Goal: Task Accomplishment & Management: Use online tool/utility

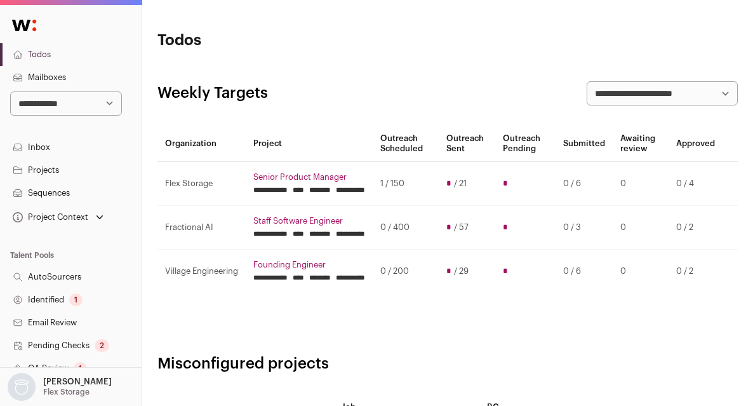
click at [331, 192] on input "********" at bounding box center [320, 190] width 22 height 10
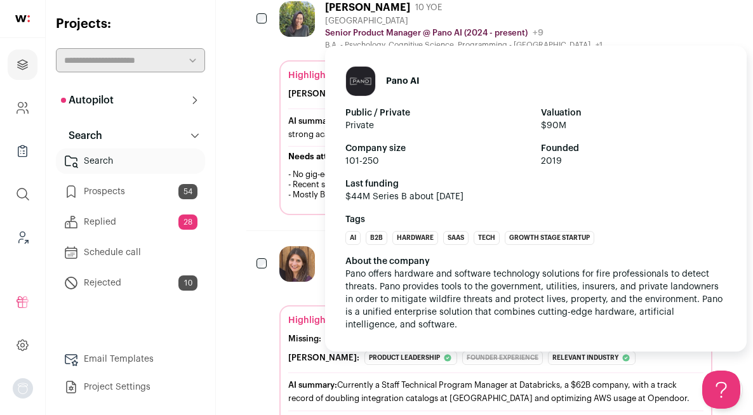
scroll to position [352, 0]
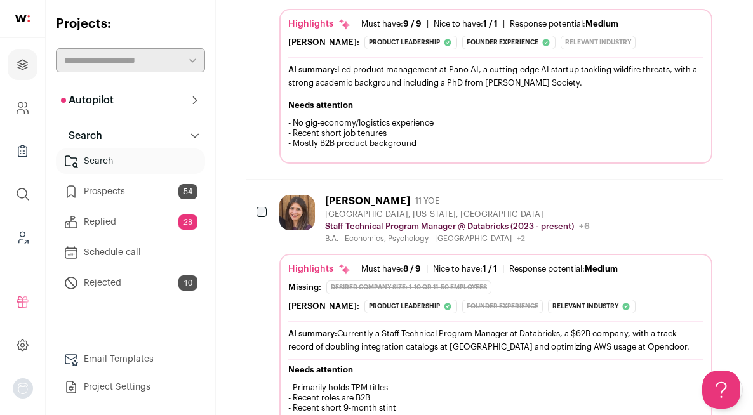
click at [135, 195] on link "Prospects 54" at bounding box center [130, 191] width 149 height 25
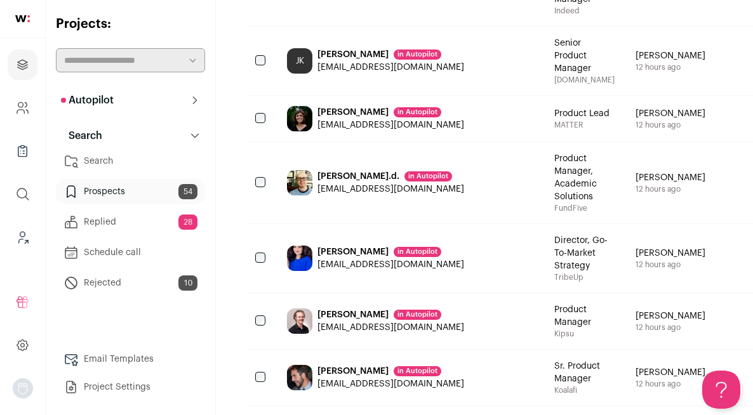
scroll to position [1258, 0]
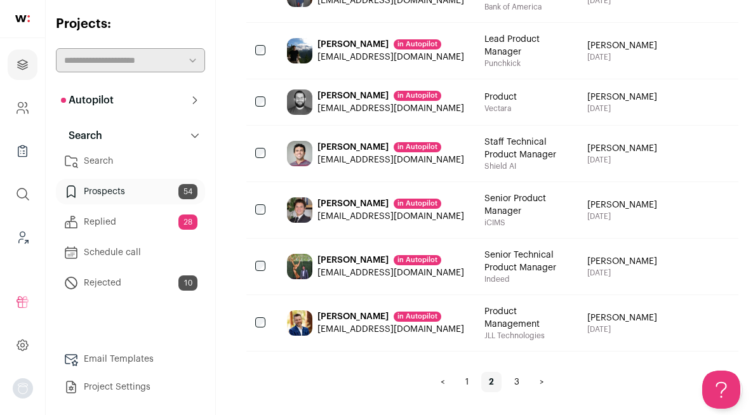
scroll to position [1294, 0]
click at [507, 382] on link "3" at bounding box center [517, 382] width 20 height 20
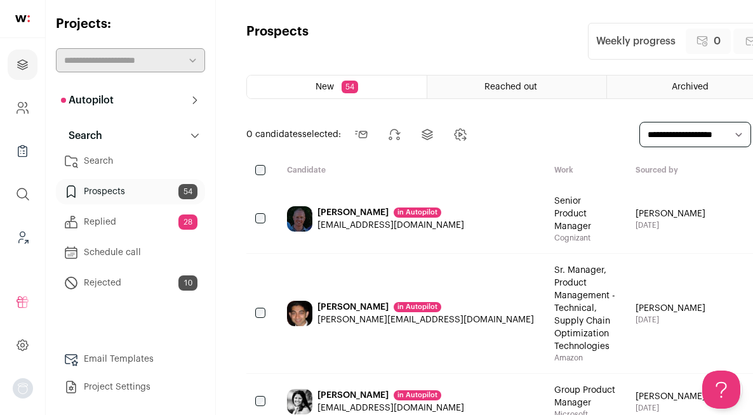
click at [128, 160] on link "Search" at bounding box center [130, 161] width 149 height 25
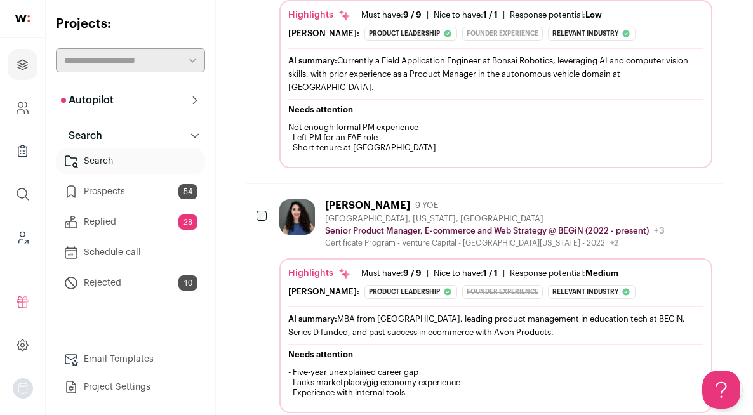
scroll to position [879, 0]
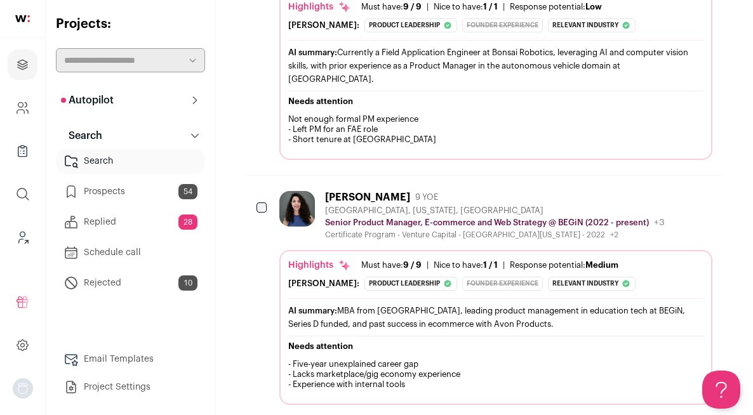
click at [703, 199] on icon "Add to Prospects" at bounding box center [701, 196] width 15 height 15
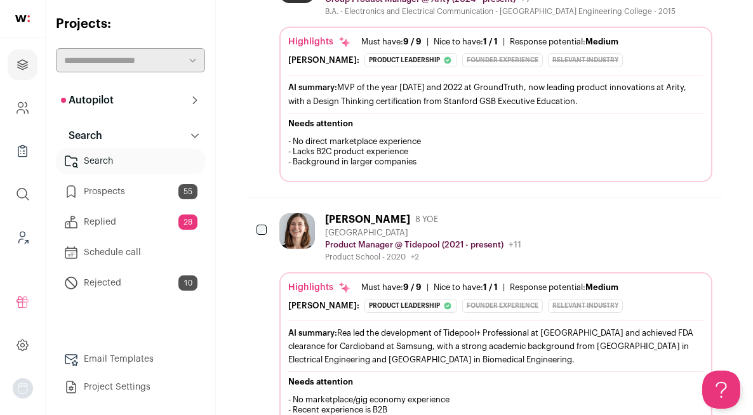
scroll to position [4202, 0]
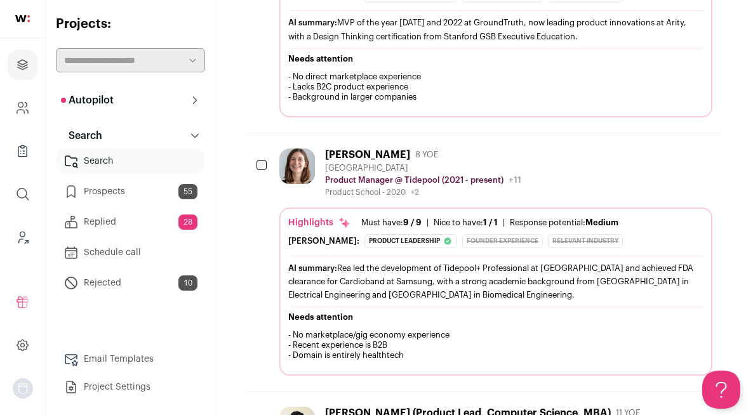
click at [706, 149] on icon "Add to Prospects" at bounding box center [702, 155] width 12 height 12
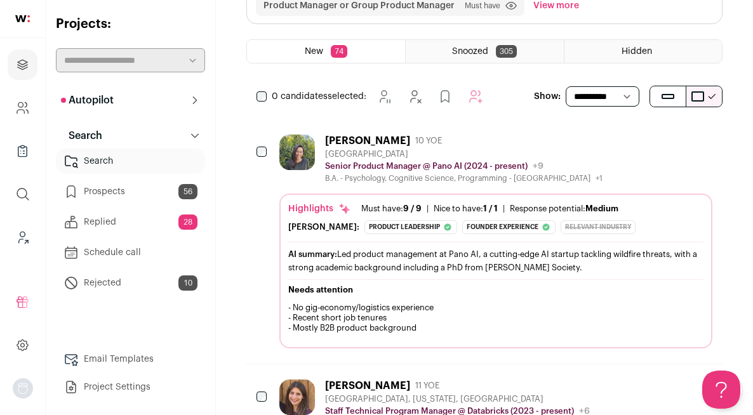
scroll to position [0, 0]
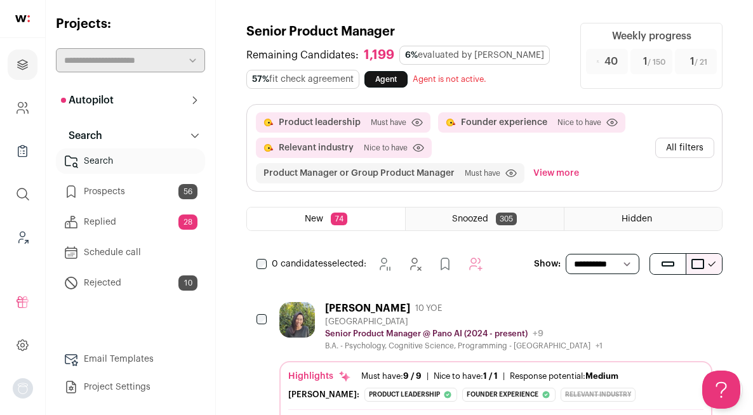
click at [264, 270] on div "0 candidates selected: [GEOGRAPHIC_DATA]" at bounding box center [372, 263] width 252 height 25
click at [415, 265] on button "Snooze" at bounding box center [406, 263] width 25 height 25
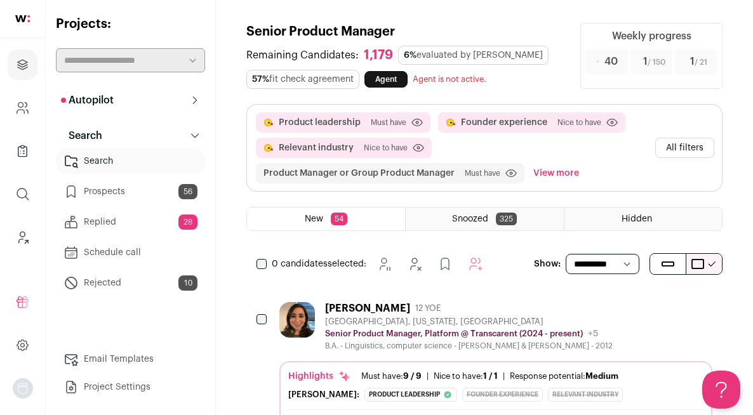
click at [199, 102] on icon at bounding box center [195, 100] width 10 height 10
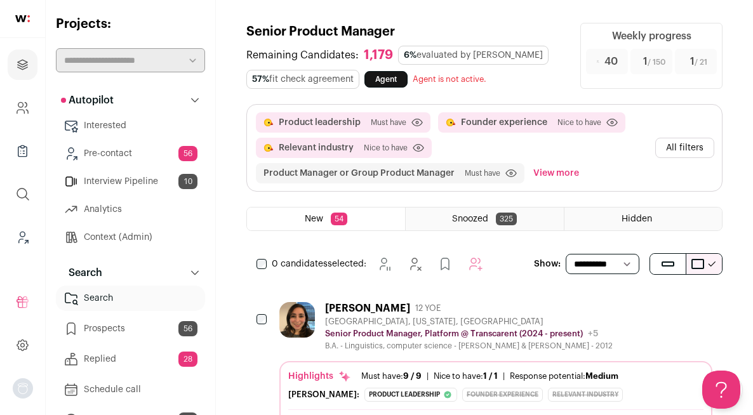
click at [132, 187] on link "Interview Pipeline 10" at bounding box center [130, 181] width 149 height 25
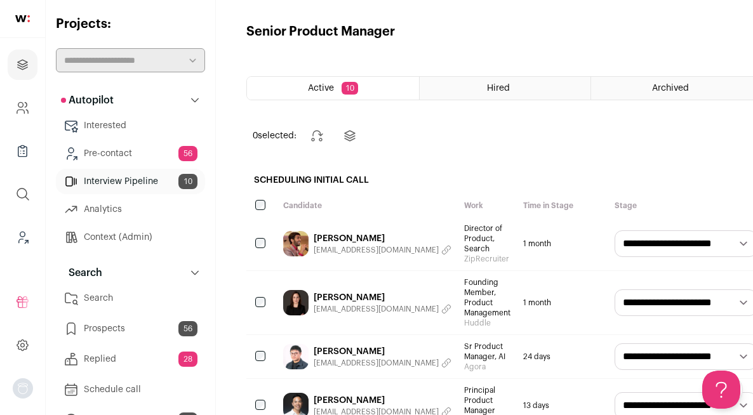
click at [121, 128] on link "Interested" at bounding box center [130, 125] width 149 height 25
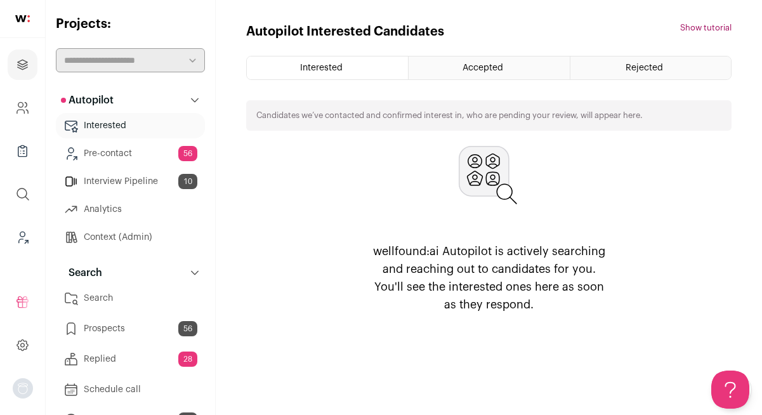
click at [117, 162] on link "Pre-contact 56" at bounding box center [130, 153] width 149 height 25
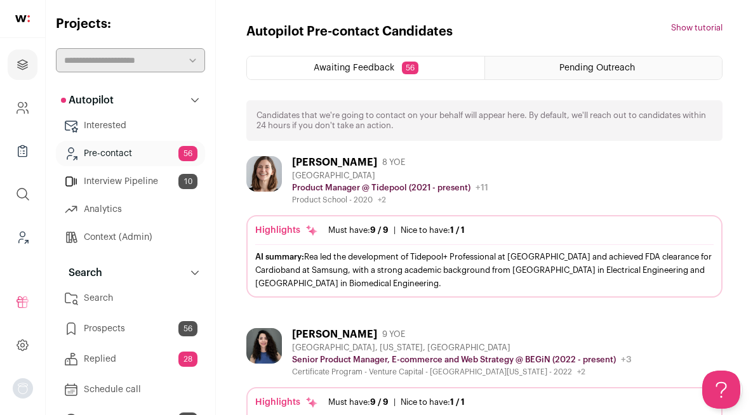
click at [554, 67] on div "Pending Outreach" at bounding box center [603, 67] width 237 height 23
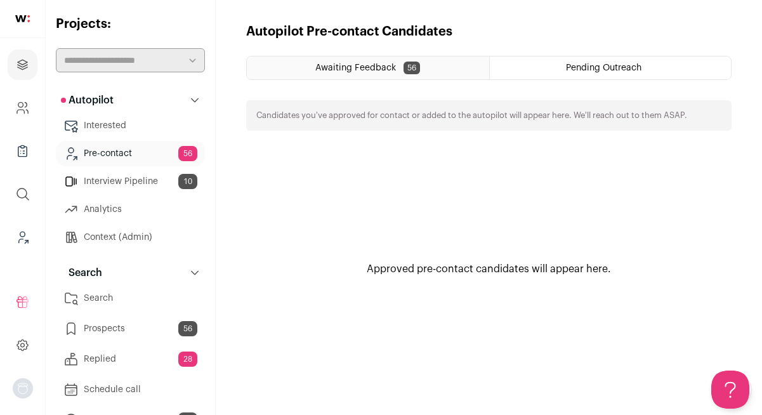
click at [365, 74] on div "Awaiting Feedback 56" at bounding box center [368, 67] width 242 height 23
